Goal: Obtain resource: Download file/media

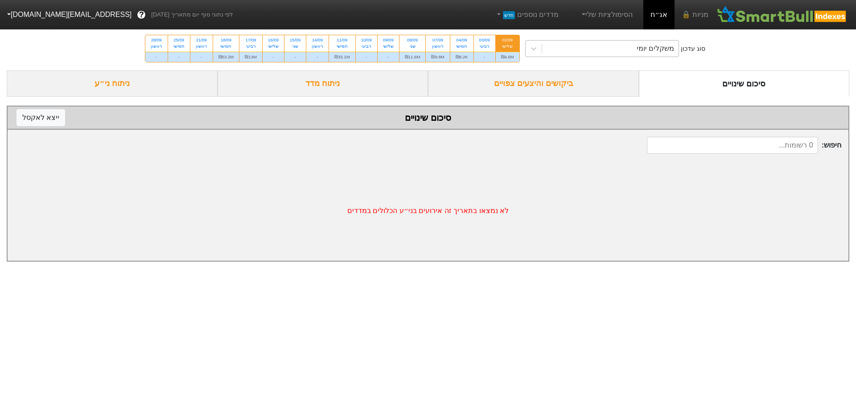
click at [576, 51] on div "משקלים יומי" at bounding box center [610, 49] width 137 height 16
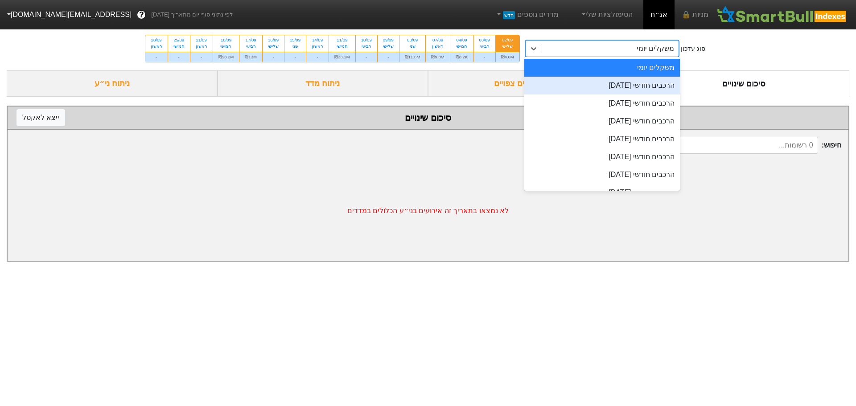
click at [596, 83] on div "הרכבים חודשי [DATE]" at bounding box center [602, 86] width 156 height 18
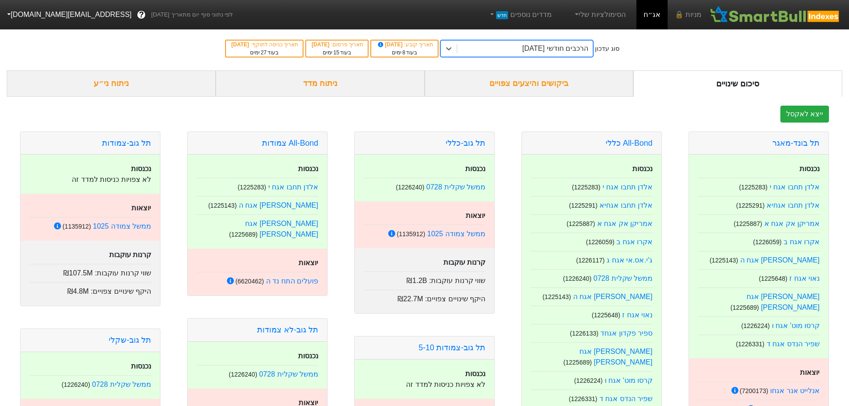
click at [532, 79] on div "ביקושים והיצעים צפויים" at bounding box center [529, 83] width 209 height 26
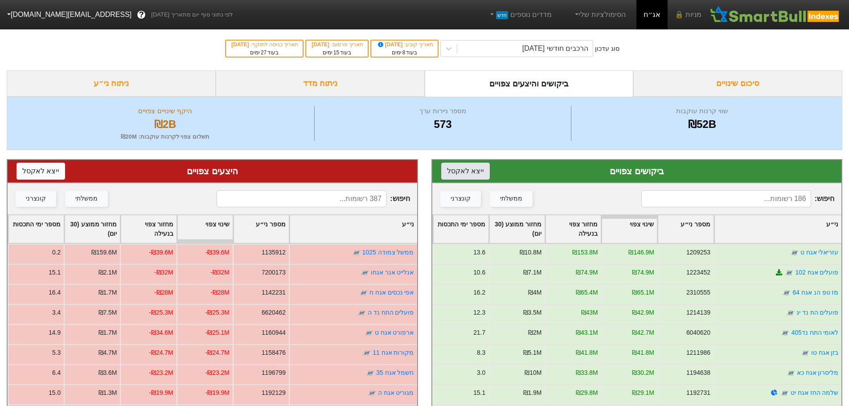
click at [469, 170] on button "ייצא ל אקסל" at bounding box center [465, 171] width 49 height 17
click at [26, 172] on button "ייצא ל אקסל" at bounding box center [40, 171] width 49 height 17
